Goal: Complete application form

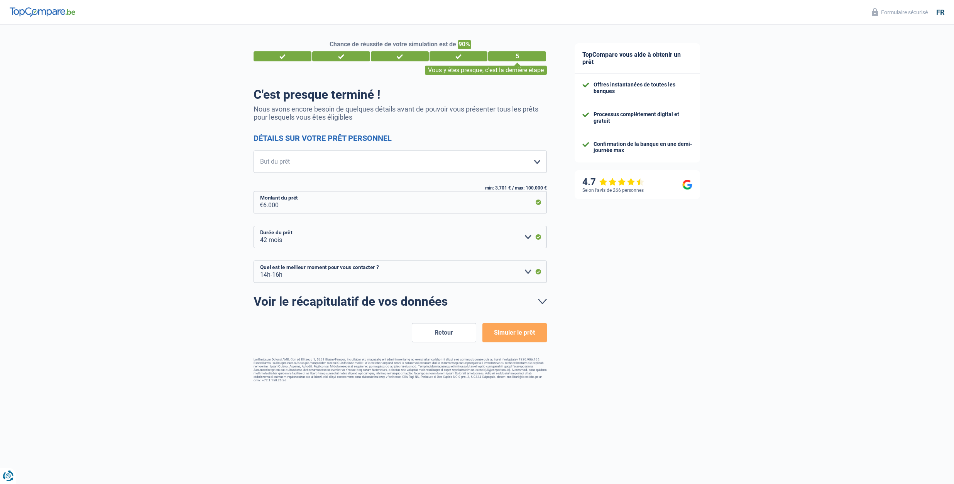
select select "42"
select select "14-16"
click at [254, 151] on select "Confort maison: meubles, textile, peinture, électroménager, outillage non-profe…" at bounding box center [400, 162] width 293 height 22
click option "Frais médicaux" at bounding box center [0, 0] width 0 height 0
click option "Evénement familial: naissance, mariage, divorce, communion, décès" at bounding box center [0, 0] width 0 height 0
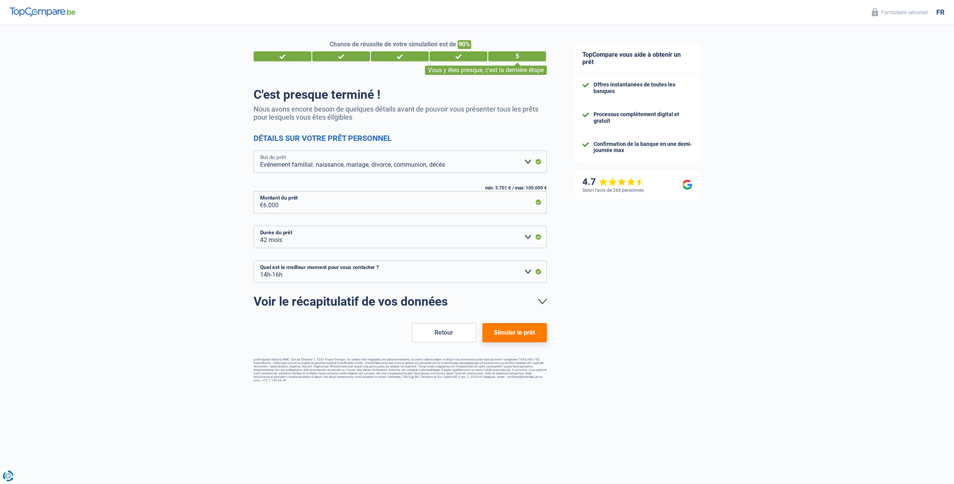
click at [254, 151] on select "Confort maison: meubles, textile, peinture, électroménager, outillage non-profe…" at bounding box center [400, 162] width 293 height 22
select select "houseOrGarden"
click option "Rafraîchissement: petits travaux maison et jardin" at bounding box center [0, 0] width 0 height 0
click at [254, 261] on select "10h-12h 12h-14h 14h-16h 16h-18h Veuillez sélectionner une option" at bounding box center [400, 272] width 293 height 22
click at [413, 270] on select "10h-12h 12h-14h 14h-16h 16h-18h Veuillez sélectionner une option" at bounding box center [400, 272] width 293 height 22
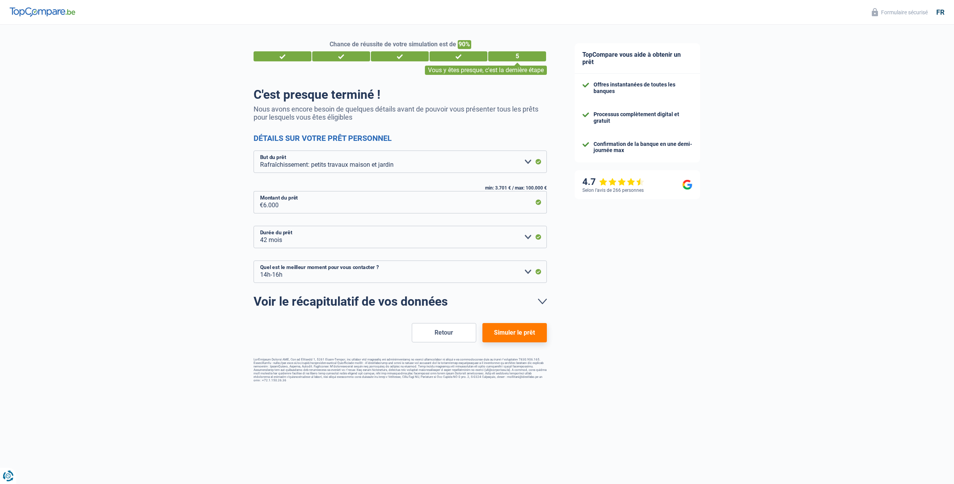
click at [623, 249] on div "TopCompare vous aide à obtenir un prêt Offres instantanées de toutes les banque…" at bounding box center [757, 207] width 393 height 364
click at [514, 328] on button "Simuler le prêt" at bounding box center [515, 332] width 64 height 19
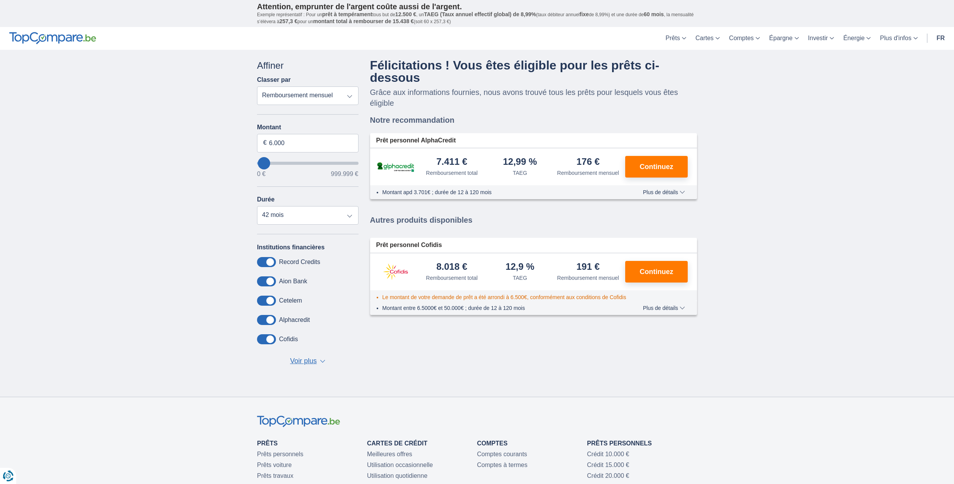
click at [554, 464] on ul "Comptes courants Comptes à termes" at bounding box center [532, 459] width 110 height 19
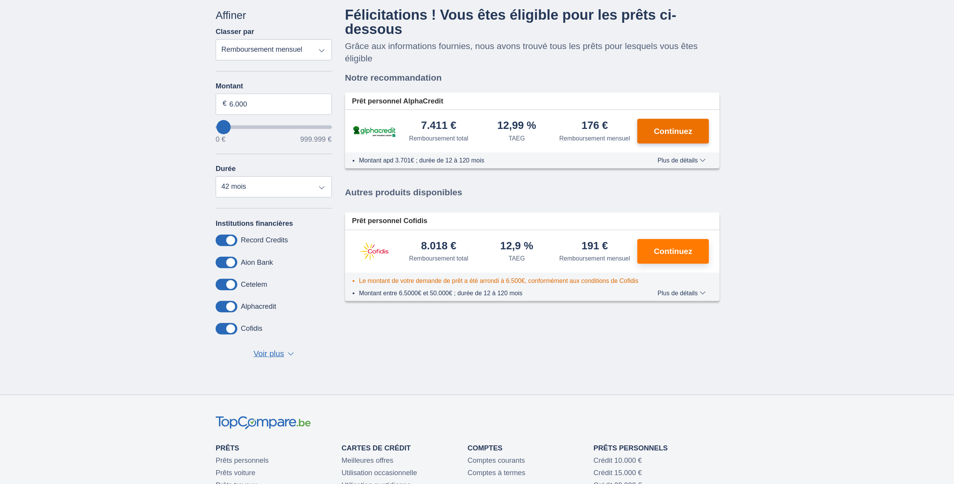
click at [643, 163] on span "Continuez" at bounding box center [657, 166] width 34 height 7
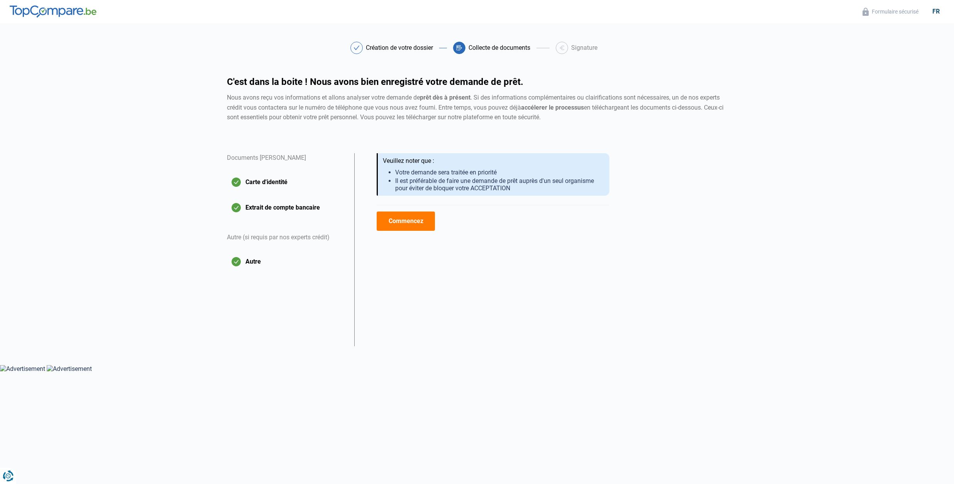
click at [398, 218] on button "Commencez" at bounding box center [406, 221] width 58 height 19
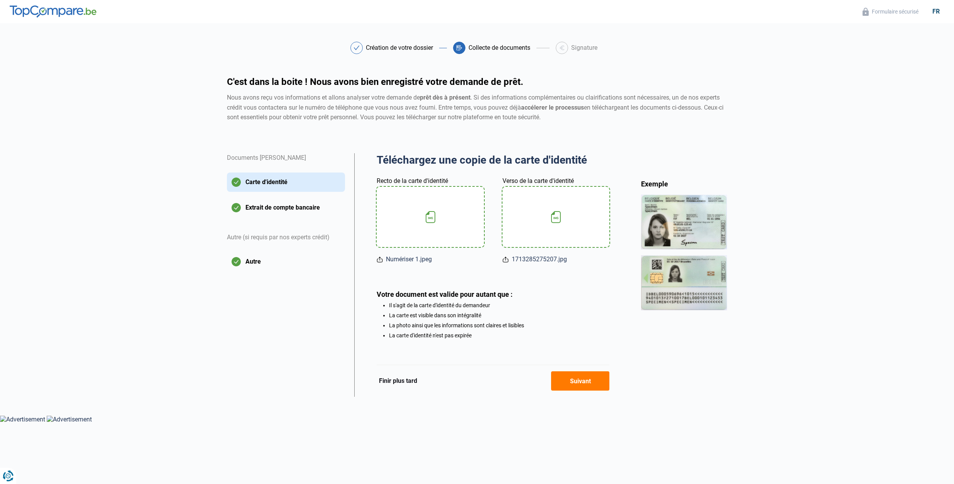
click at [427, 266] on div "Téléchargez une copie de la carte d'identité Aperçu des documents Documents Céc…" at bounding box center [493, 245] width 233 height 185
click at [381, 259] on icon at bounding box center [380, 260] width 6 height 8
click at [381, 258] on icon at bounding box center [380, 258] width 2 height 3
click at [432, 210] on div at bounding box center [430, 217] width 88 height 60
click at [442, 359] on div "Téléchargez une copie de la carte d'identité Aperçu des documents Documents Céc…" at bounding box center [493, 275] width 278 height 244
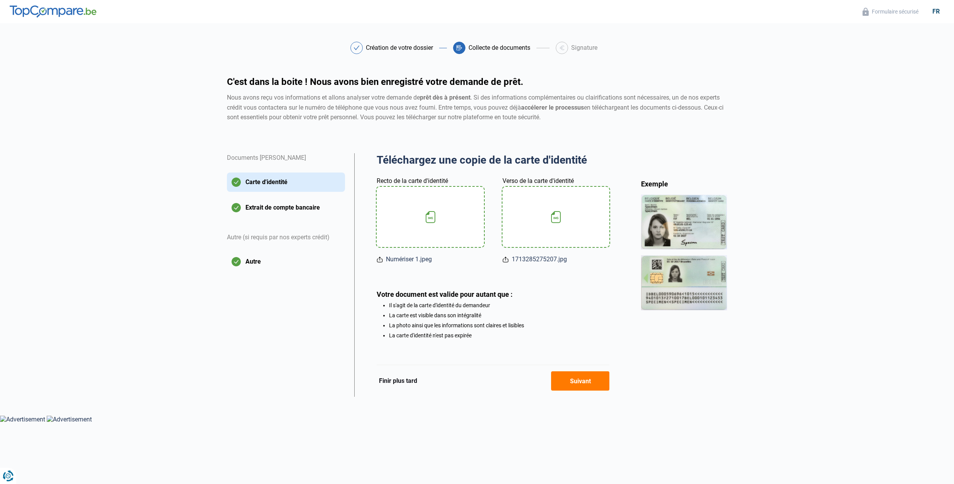
click at [300, 207] on button "Extrait de compte bancaire" at bounding box center [286, 207] width 118 height 19
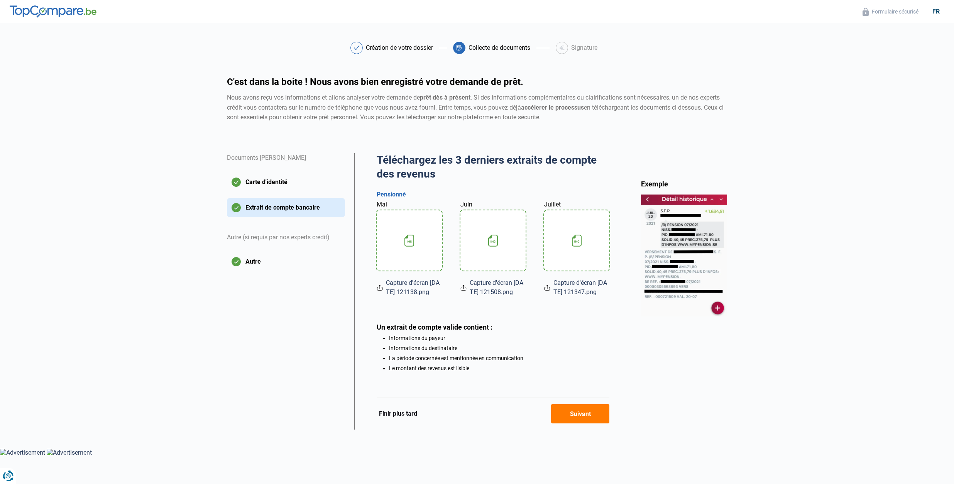
click at [576, 276] on div "Juillet Capture d'écran 2025-09-04 121347.png" at bounding box center [576, 248] width 65 height 97
click at [546, 278] on div "Juillet Capture d'écran 2025-09-04 121347.png" at bounding box center [576, 248] width 65 height 97
click at [575, 235] on icon at bounding box center [577, 241] width 10 height 12
click at [572, 418] on button "Suivant" at bounding box center [580, 413] width 58 height 19
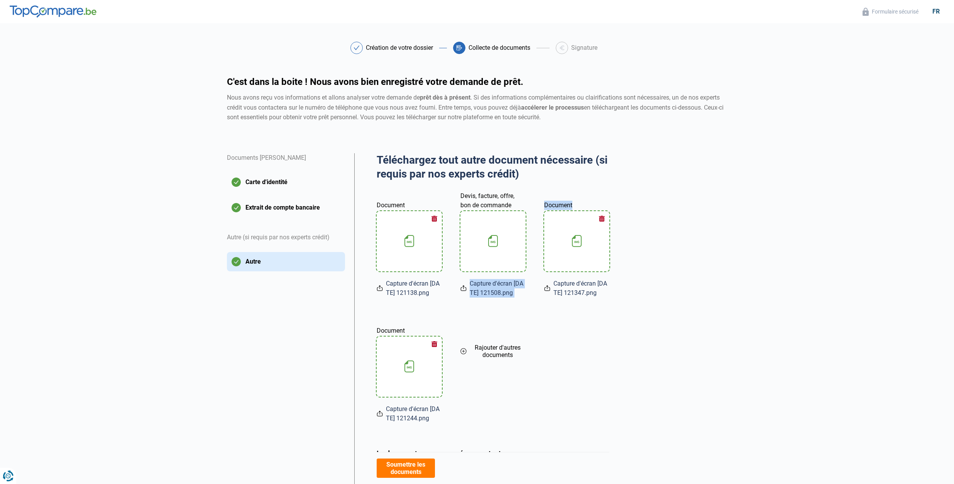
drag, startPoint x: 2, startPoint y: 218, endPoint x: 458, endPoint y: 325, distance: 467.8
click at [458, 325] on div "Document Capture d'écran 2025-09-04 121138.png Devis, facture, offre, bon de co…" at bounding box center [493, 307] width 233 height 232
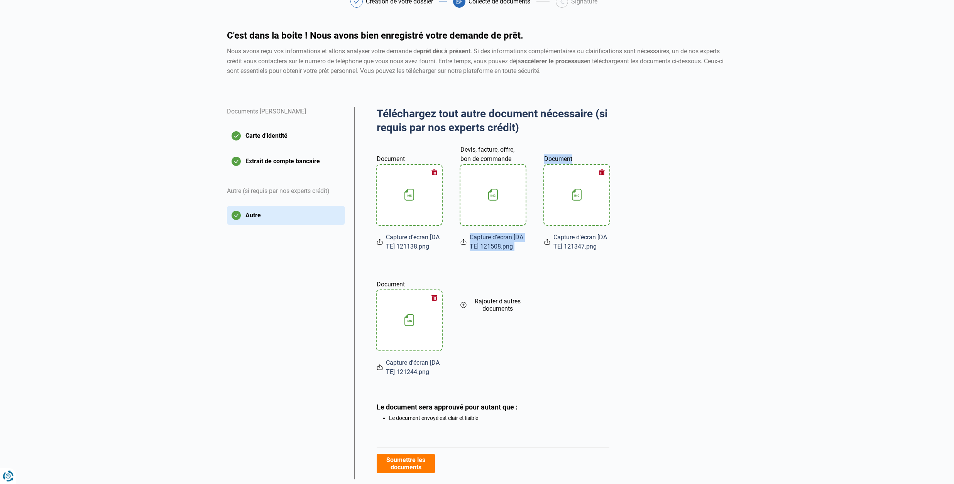
scroll to position [69, 0]
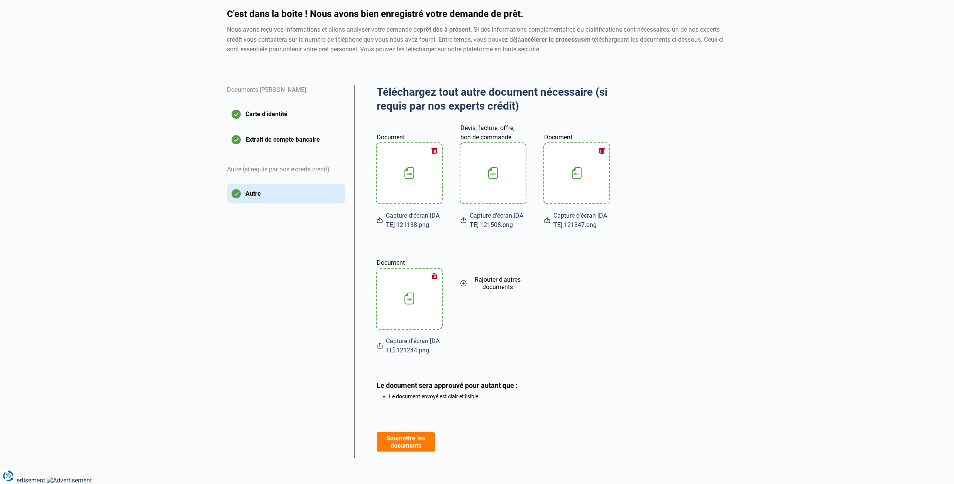
click at [136, 312] on main "Création de votre dossier Collecte de documents Signature Création de votre dos…" at bounding box center [477, 216] width 954 height 484
drag, startPoint x: 560, startPoint y: 279, endPoint x: 553, endPoint y: 299, distance: 20.5
click at [553, 299] on div "Document Capture d'écran 2025-09-04 121138.png Devis, facture, offre, bon de co…" at bounding box center [493, 239] width 233 height 232
click at [396, 440] on button "Soumettre les documents" at bounding box center [406, 441] width 58 height 19
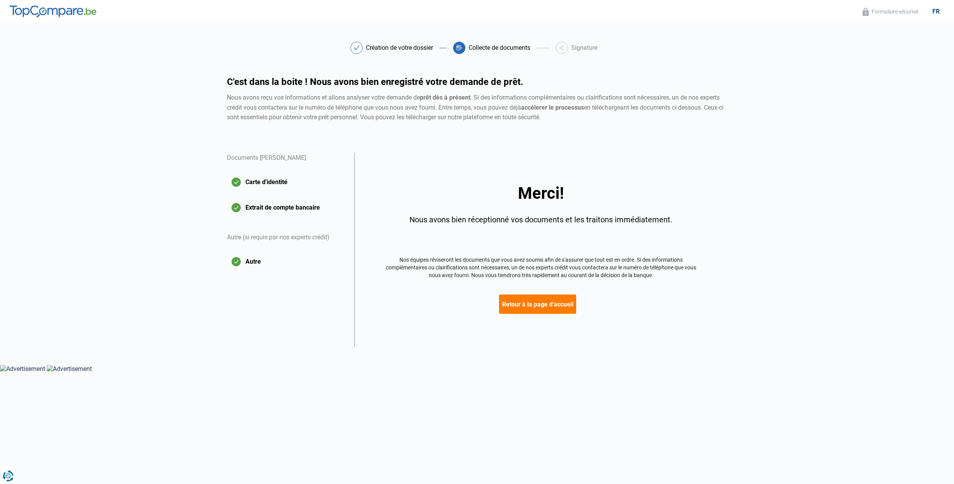
click at [515, 373] on html "Vous avez le contrôle de vos données Nous utilisons des cookies, tout comme nos…" at bounding box center [477, 186] width 954 height 373
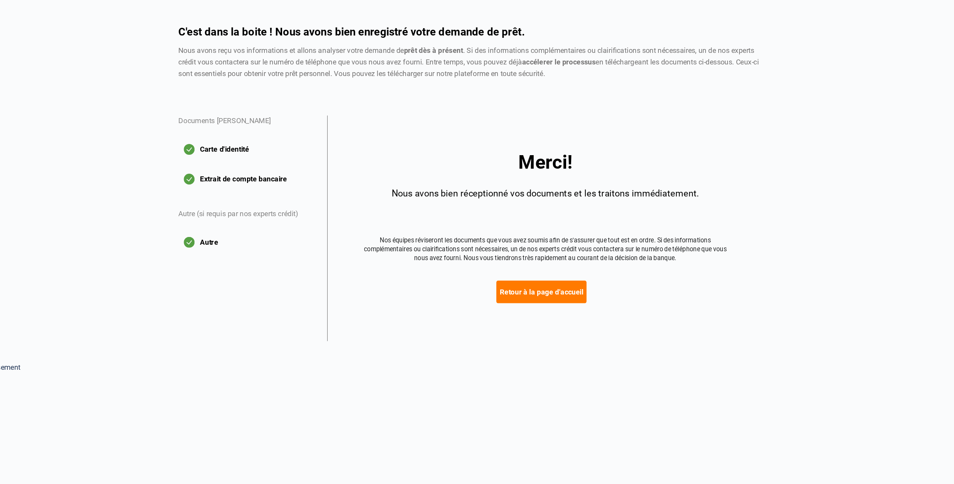
click at [522, 299] on button "Retour à la page d'accueil" at bounding box center [537, 304] width 77 height 19
